Goal: Information Seeking & Learning: Learn about a topic

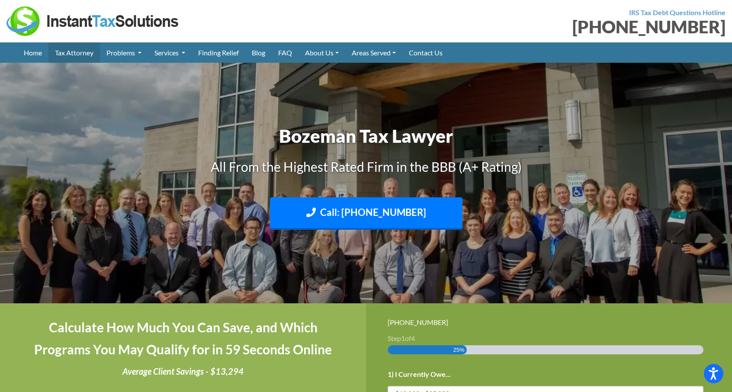
click at [81, 51] on link "Tax Attorney" at bounding box center [73, 52] width 51 height 20
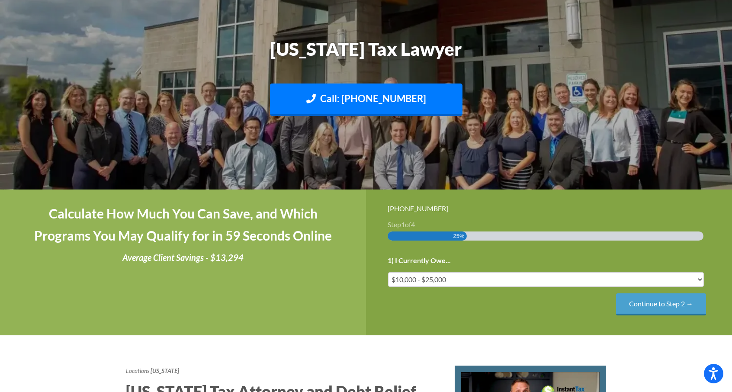
scroll to position [130, 0]
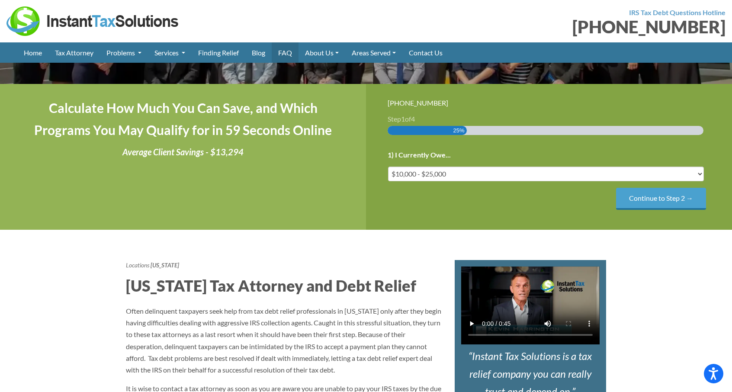
click at [292, 54] on link "FAQ" at bounding box center [285, 52] width 27 height 20
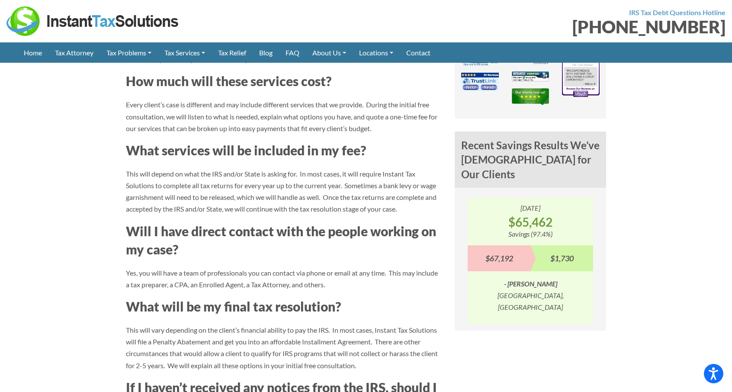
scroll to position [649, 0]
